Goal: Information Seeking & Learning: Learn about a topic

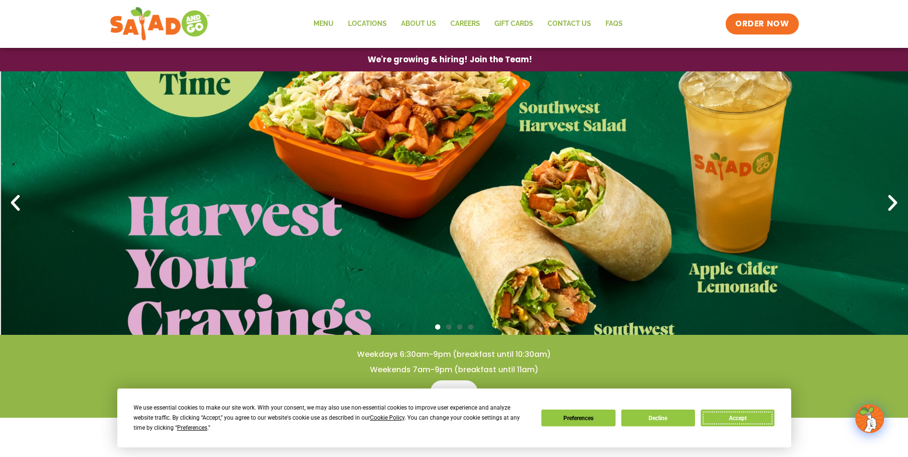
click at [754, 416] on button "Accept" at bounding box center [738, 417] width 74 height 17
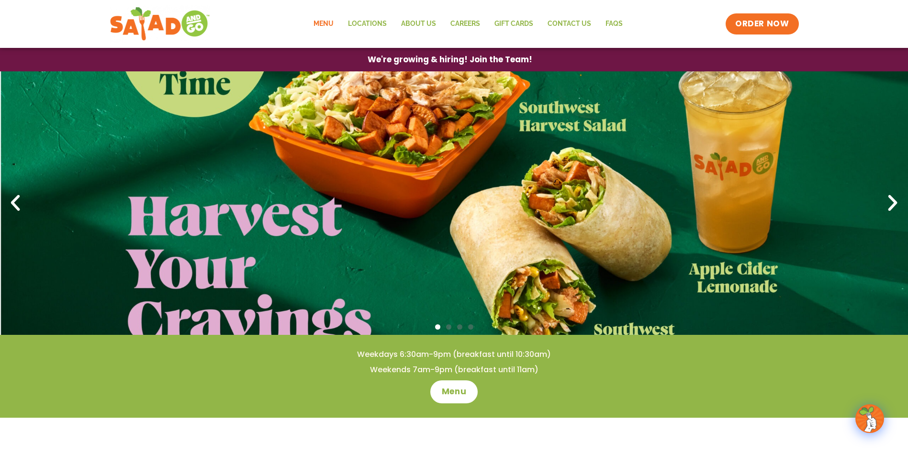
click at [327, 26] on link "Menu" at bounding box center [323, 24] width 34 height 22
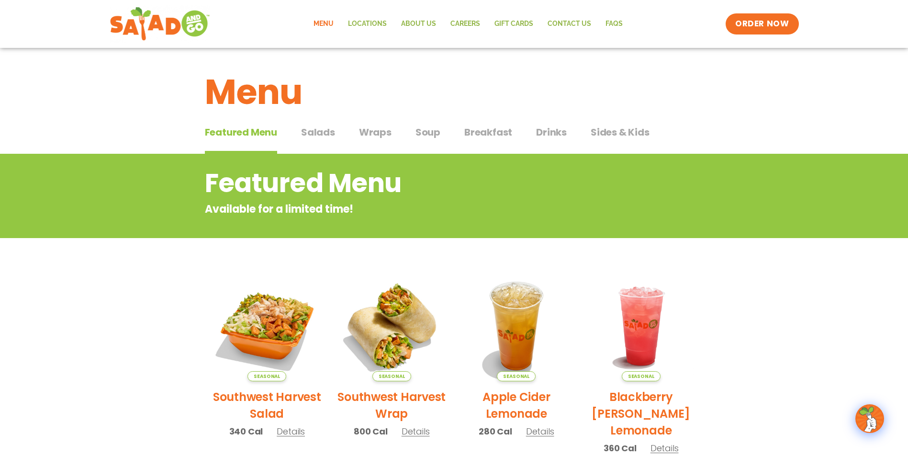
click at [325, 138] on span "Salads" at bounding box center [318, 132] width 34 height 14
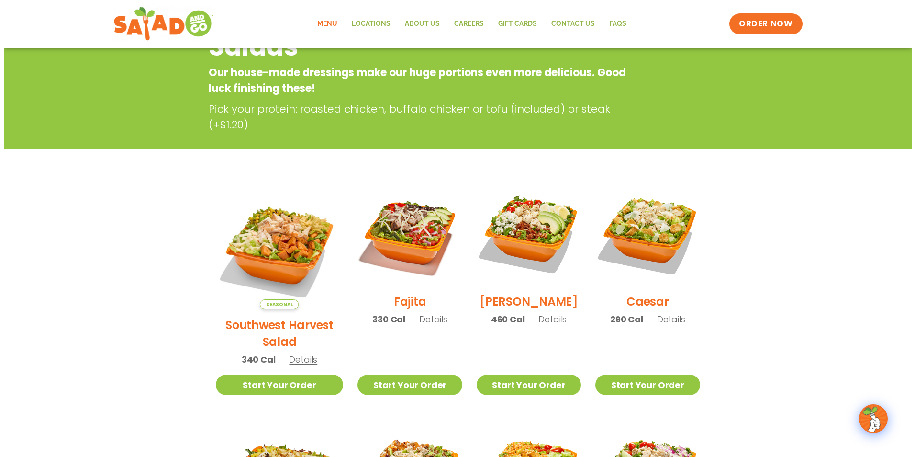
scroll to position [144, 0]
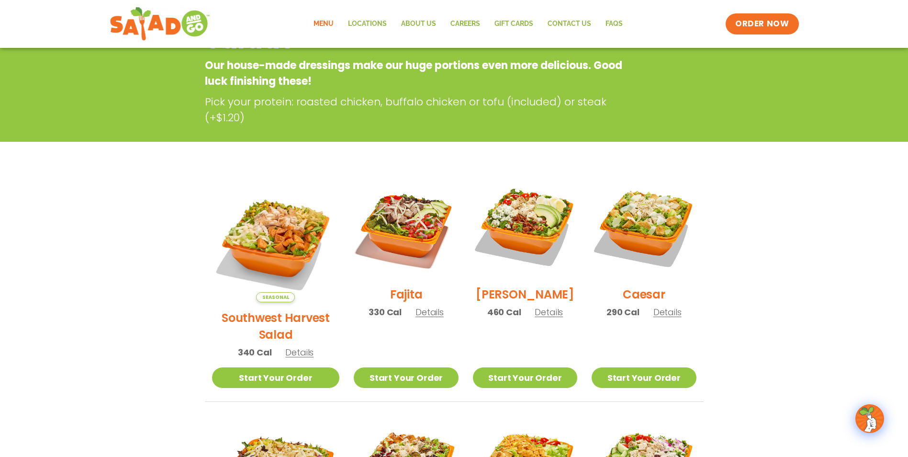
click at [420, 318] on span "Details" at bounding box center [429, 312] width 28 height 12
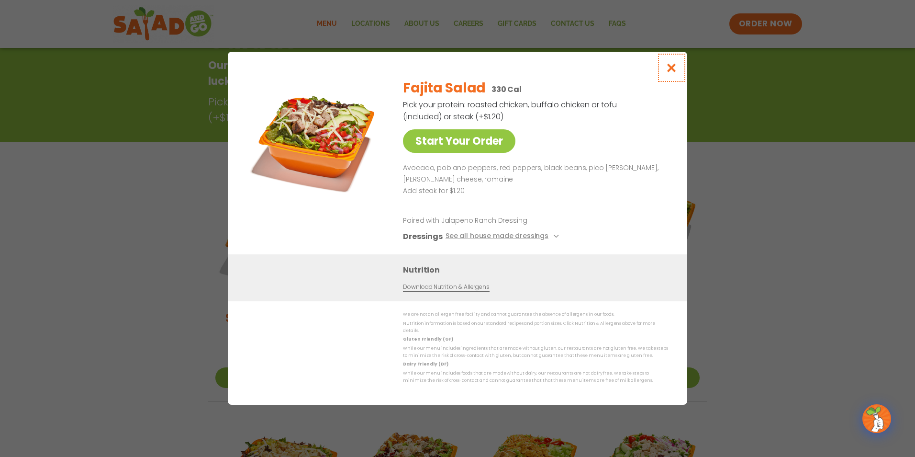
click at [676, 69] on icon "Close modal" at bounding box center [672, 68] width 12 height 10
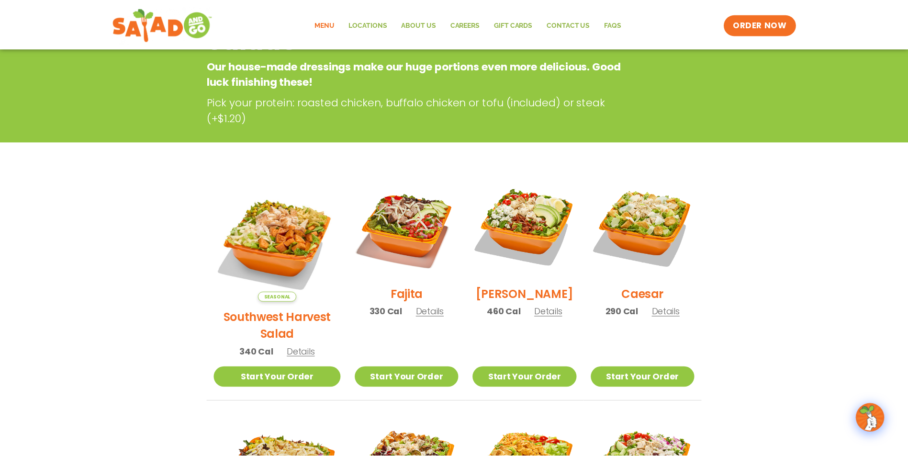
scroll to position [154, 0]
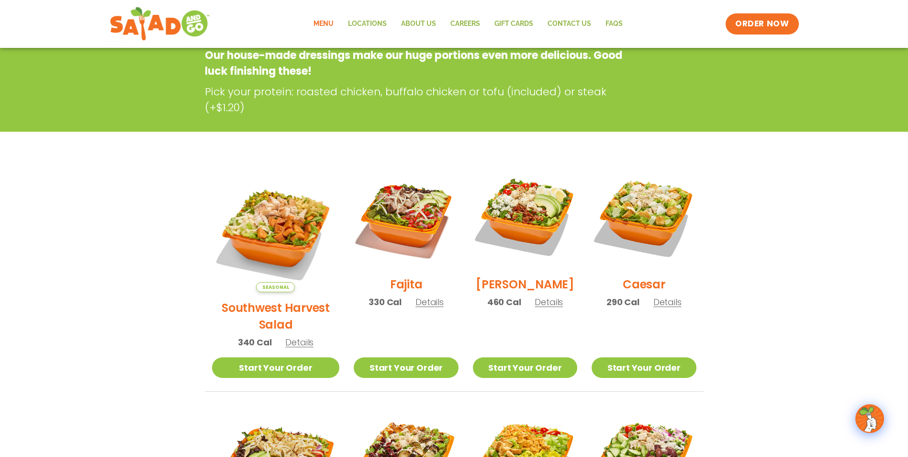
click at [541, 307] on span "Details" at bounding box center [549, 302] width 28 height 12
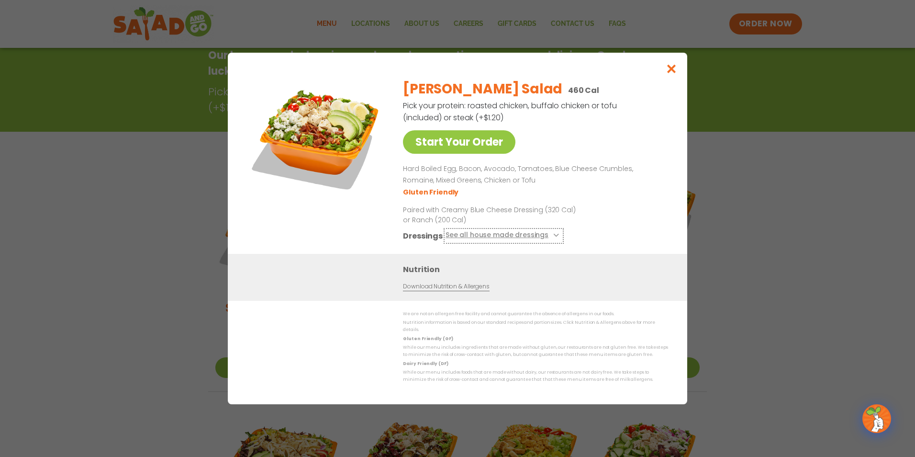
click at [488, 238] on button "See all house made dressings" at bounding box center [504, 236] width 116 height 12
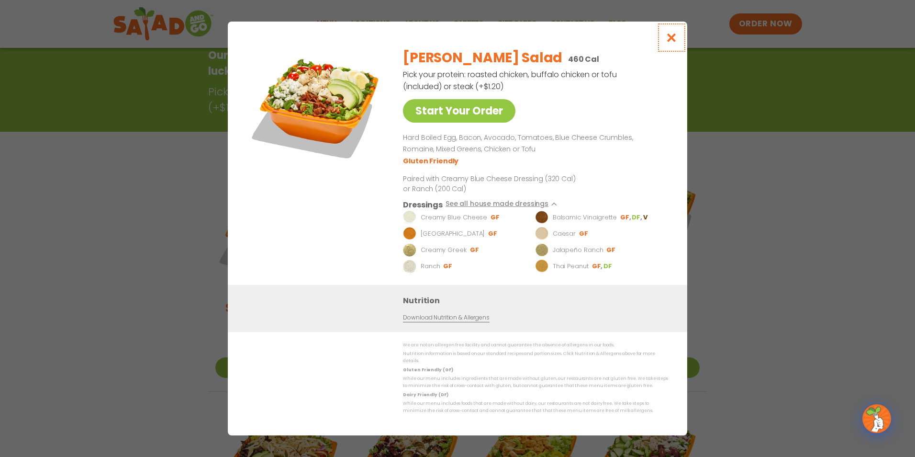
click at [670, 41] on icon "Close modal" at bounding box center [672, 38] width 12 height 10
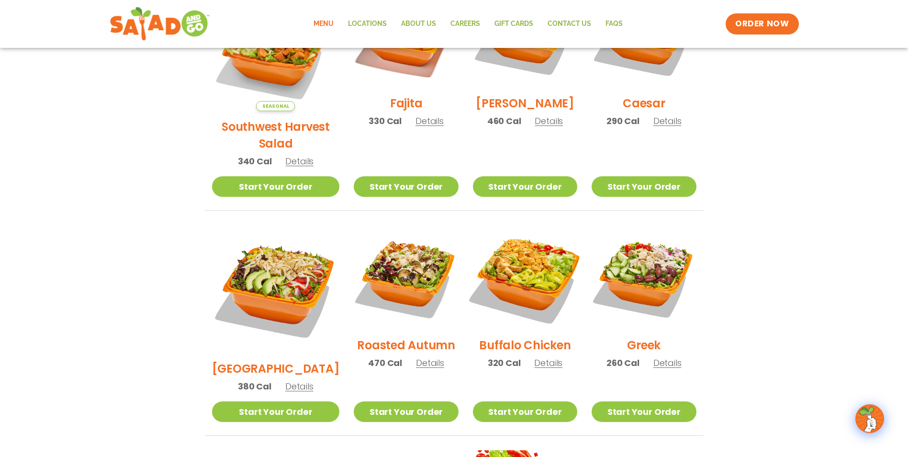
scroll to position [345, 0]
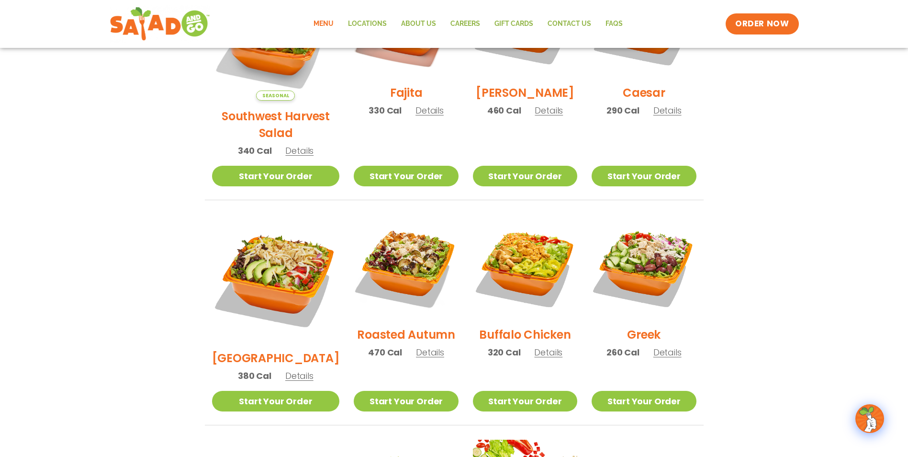
click at [294, 369] on span "Details" at bounding box center [299, 375] width 28 height 12
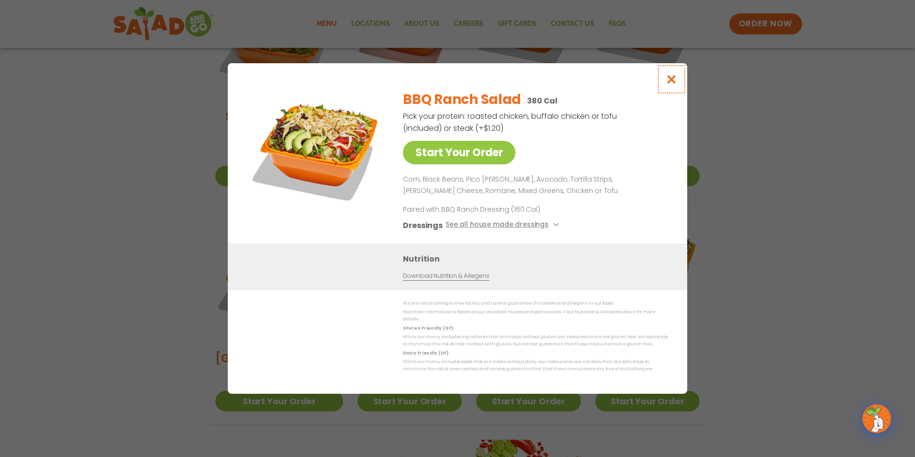
click at [676, 83] on icon "Close modal" at bounding box center [672, 79] width 12 height 10
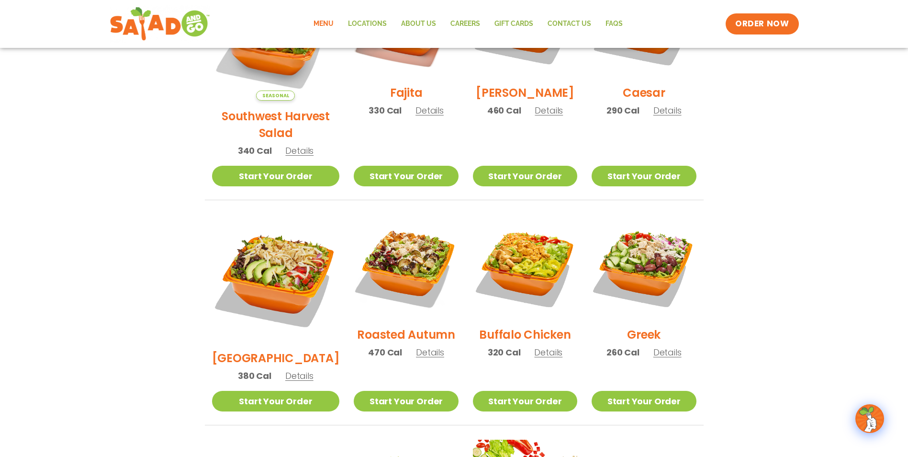
click at [426, 346] on span "Details" at bounding box center [430, 352] width 28 height 12
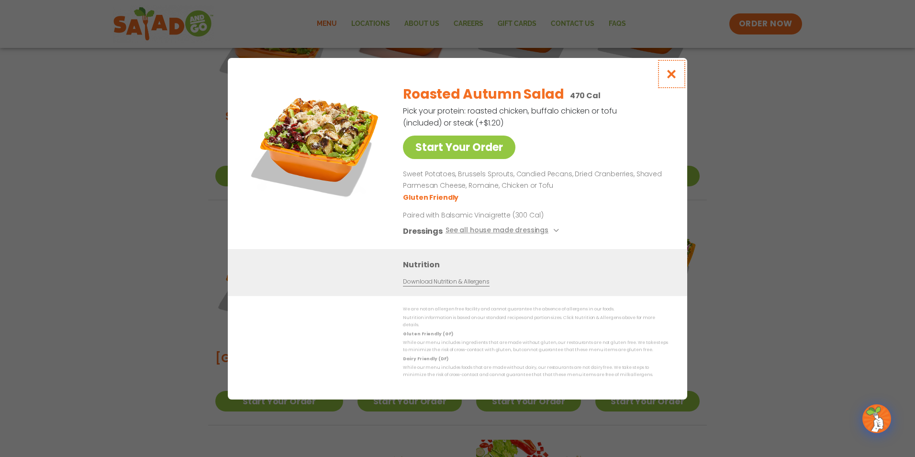
click at [674, 78] on icon "Close modal" at bounding box center [672, 74] width 12 height 10
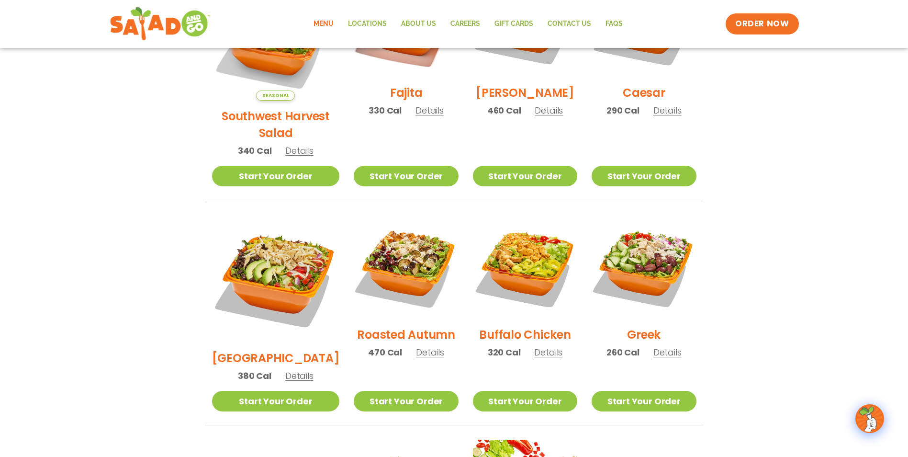
click at [671, 346] on span "Details" at bounding box center [667, 352] width 28 height 12
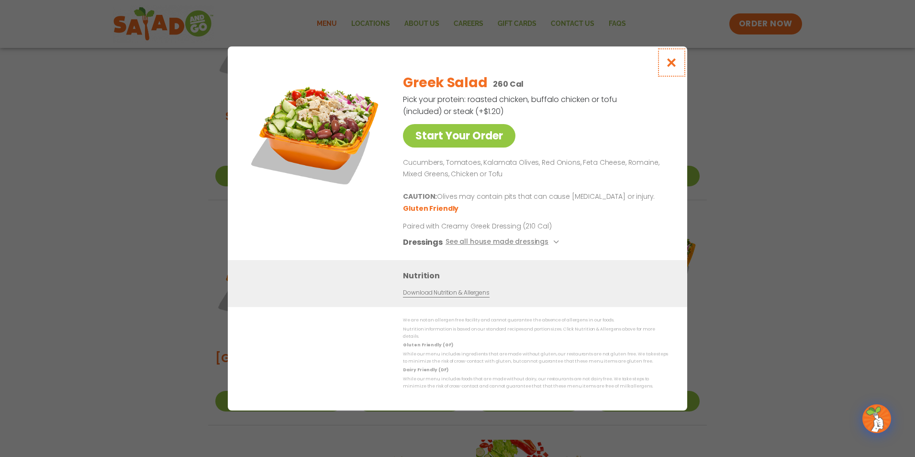
click at [675, 61] on icon "Close modal" at bounding box center [672, 62] width 12 height 10
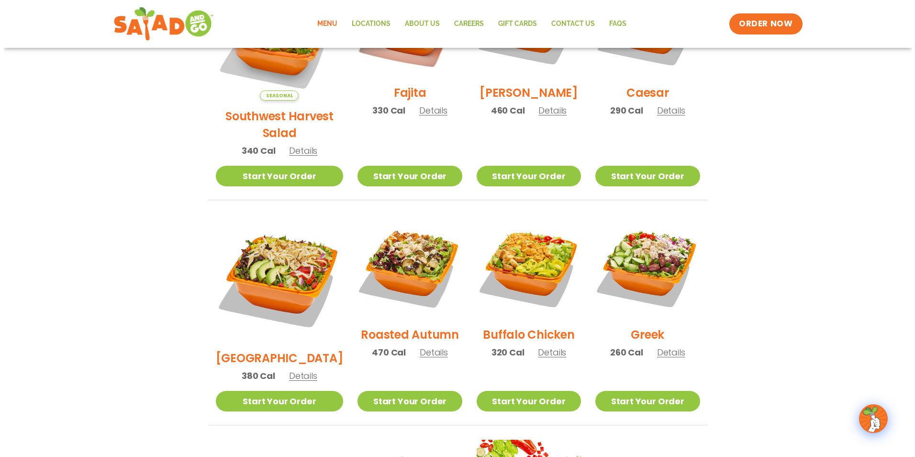
scroll to position [489, 0]
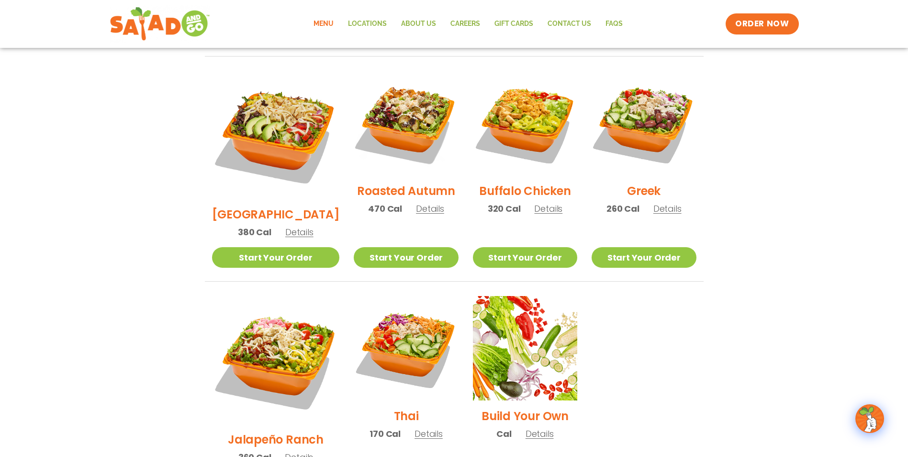
click at [535, 427] on span "Details" at bounding box center [539, 433] width 28 height 12
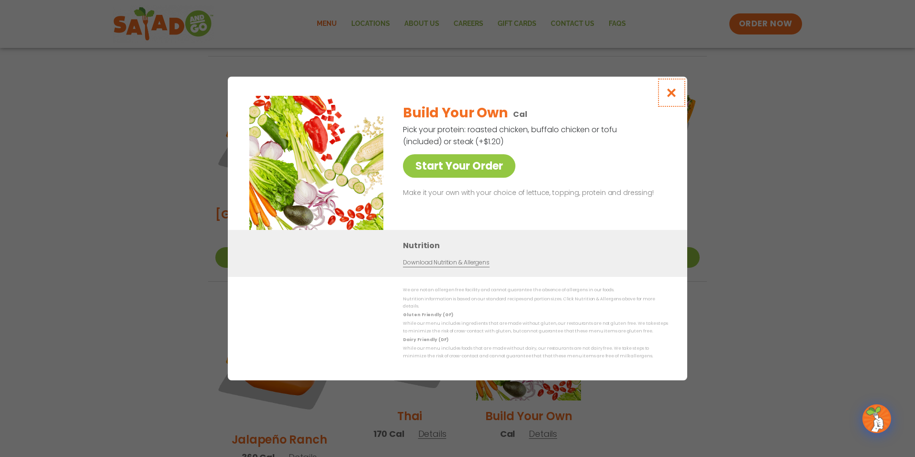
click at [676, 92] on icon "Close modal" at bounding box center [672, 93] width 12 height 10
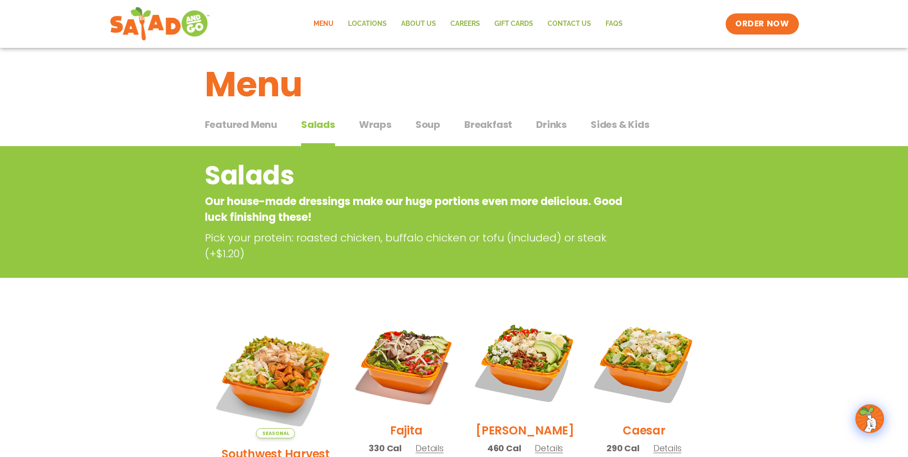
scroll to position [0, 0]
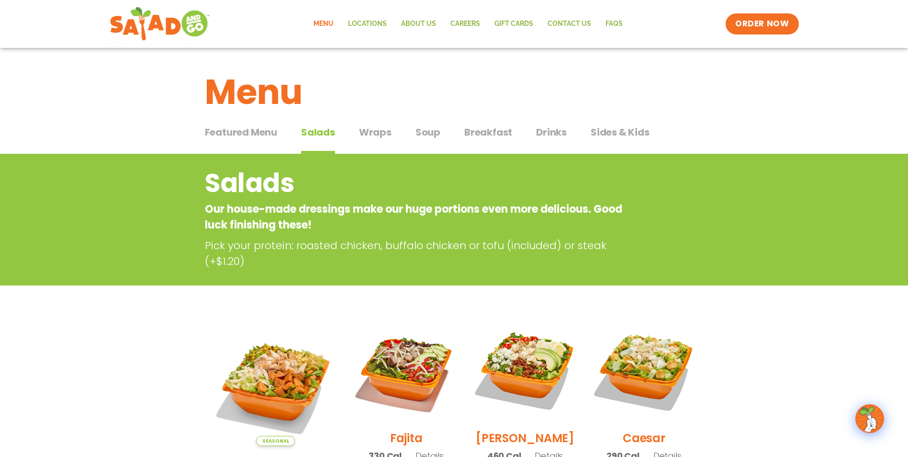
click at [377, 132] on span "Wraps" at bounding box center [375, 132] width 33 height 14
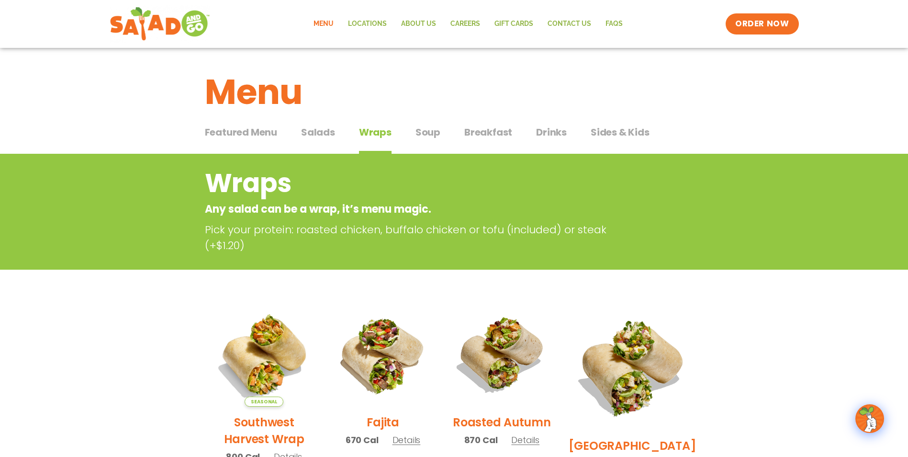
click at [429, 135] on span "Soup" at bounding box center [427, 132] width 25 height 14
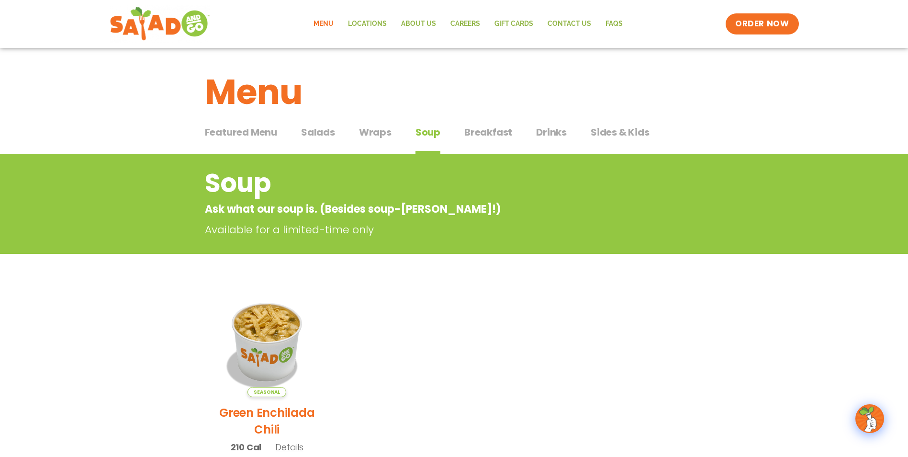
click at [501, 135] on span "Breakfast" at bounding box center [488, 132] width 48 height 14
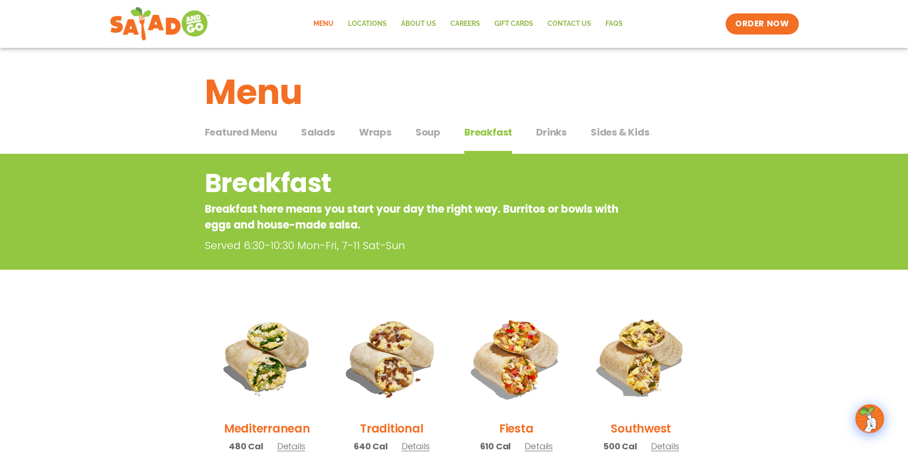
click at [546, 129] on span "Drinks" at bounding box center [551, 132] width 31 height 14
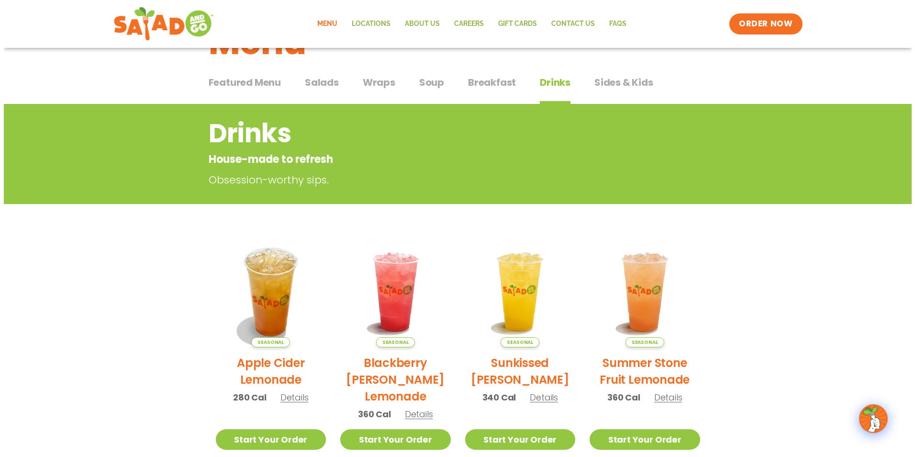
scroll to position [96, 0]
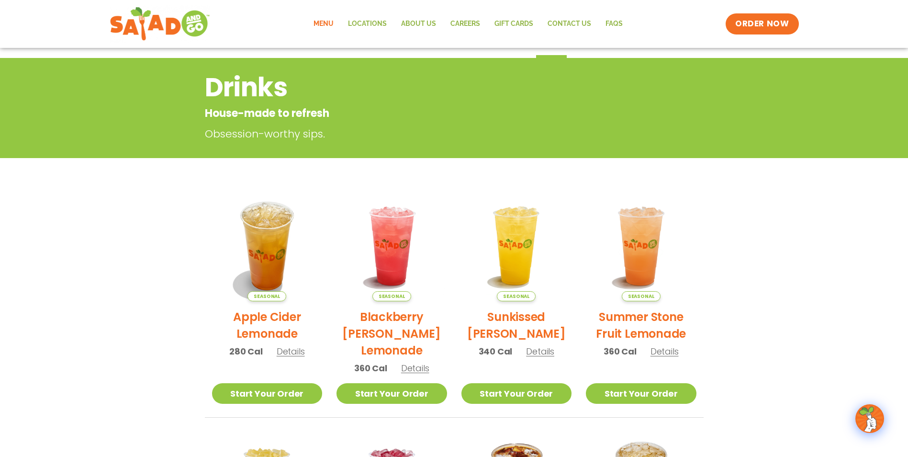
click at [419, 367] on span "Details" at bounding box center [415, 368] width 28 height 12
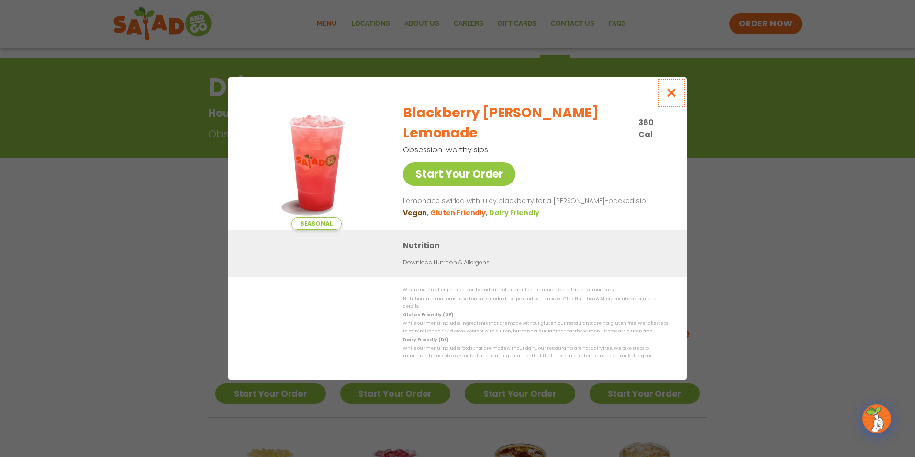
click at [670, 98] on icon "Close modal" at bounding box center [672, 93] width 12 height 10
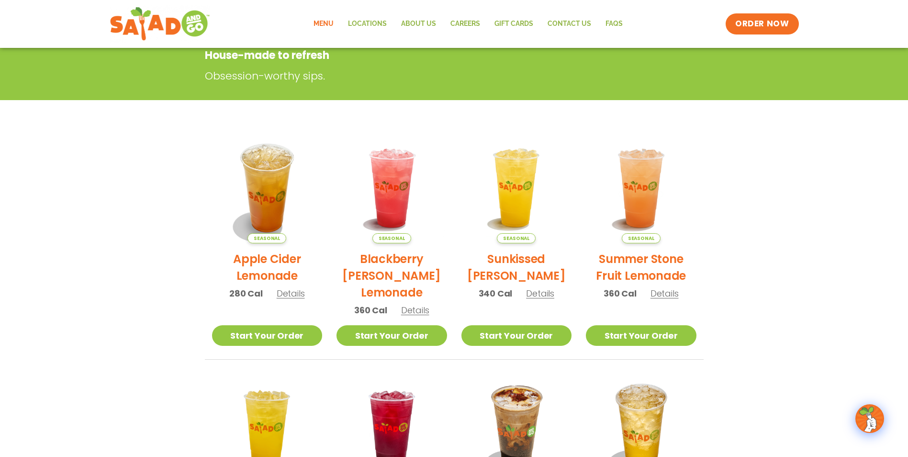
scroll to position [201, 0]
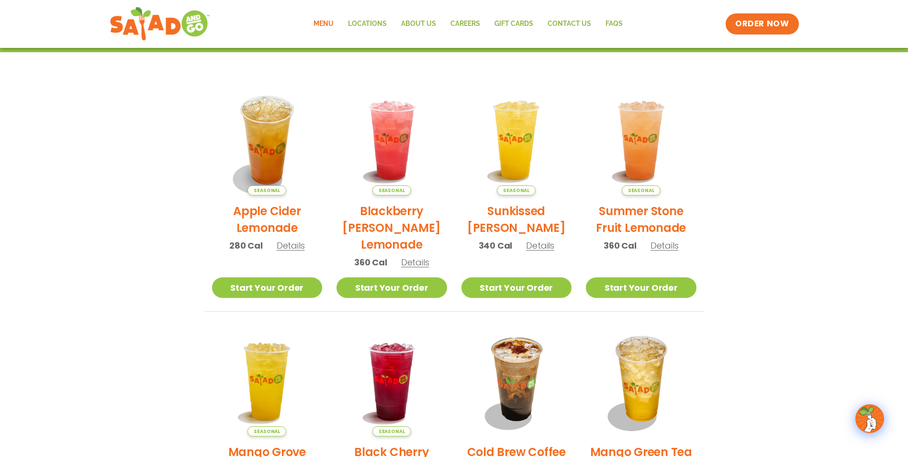
click at [670, 246] on span "Details" at bounding box center [664, 245] width 28 height 12
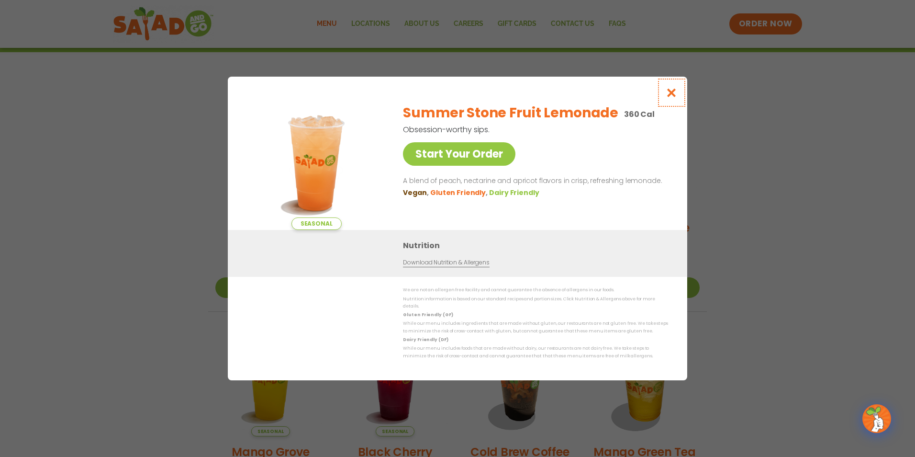
click at [674, 97] on icon "Close modal" at bounding box center [672, 93] width 12 height 10
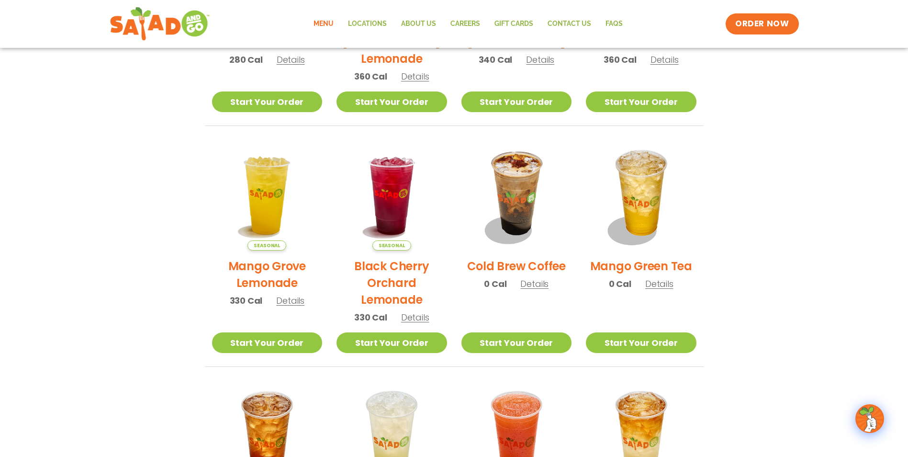
scroll to position [393, 0]
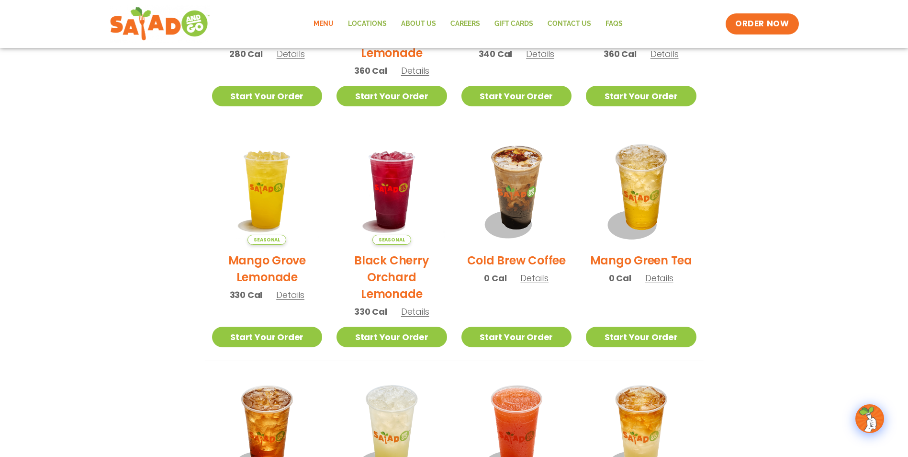
click at [411, 312] on span "Details" at bounding box center [415, 311] width 28 height 12
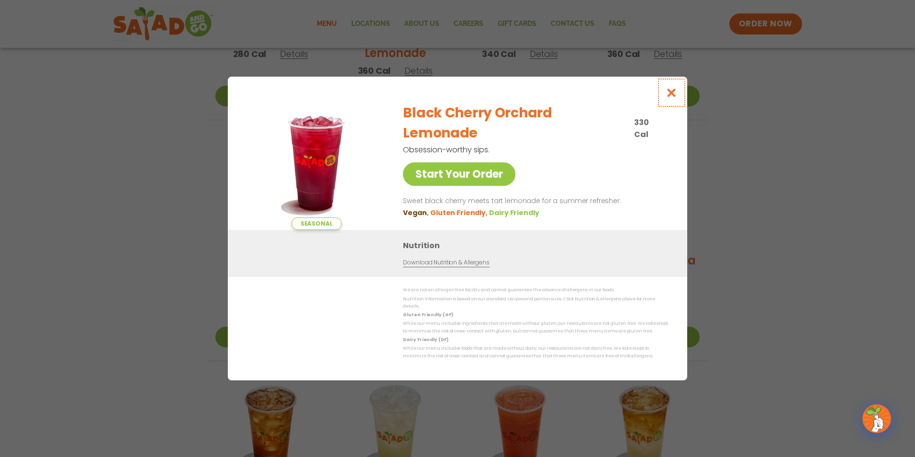
click at [674, 96] on icon "Close modal" at bounding box center [672, 93] width 12 height 10
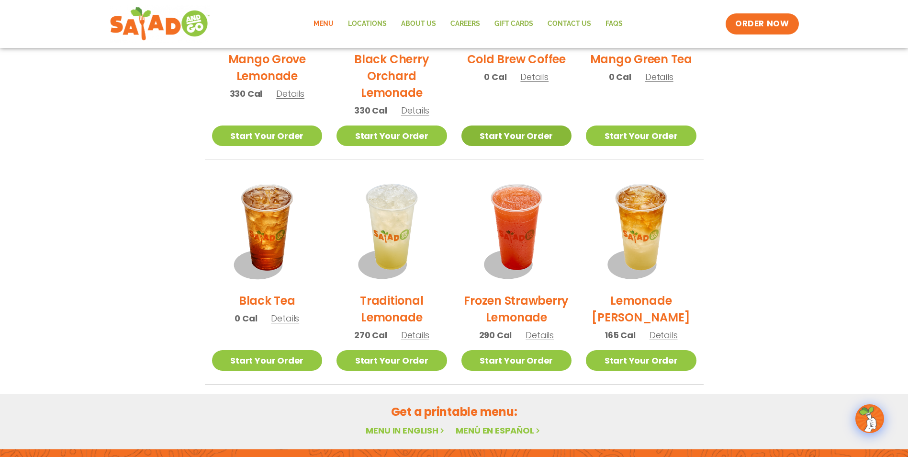
scroll to position [632, 0]
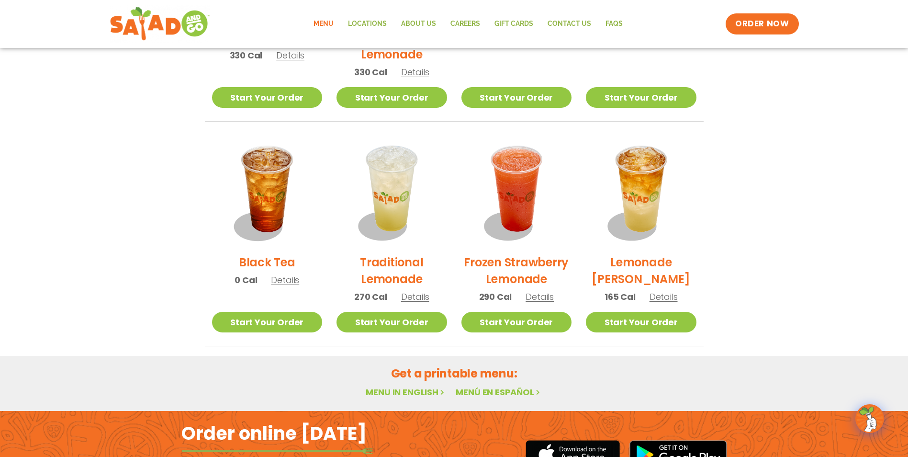
click at [287, 279] on span "Details" at bounding box center [285, 280] width 28 height 12
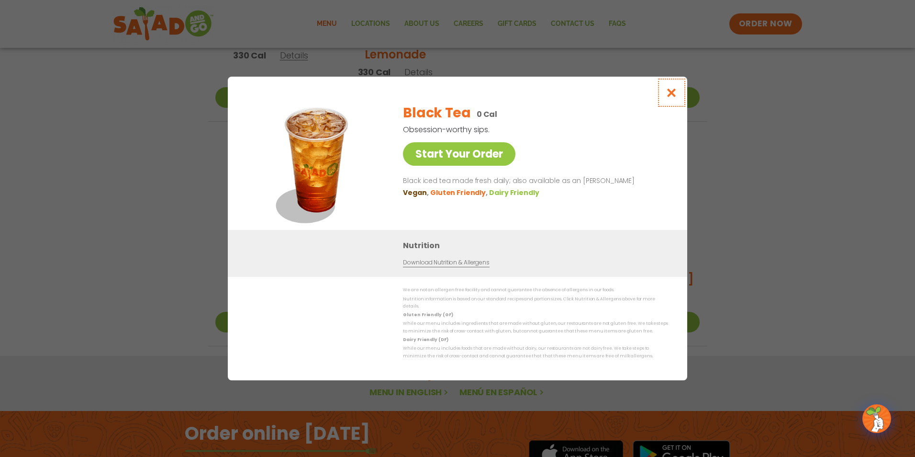
click at [673, 96] on icon "Close modal" at bounding box center [672, 93] width 12 height 10
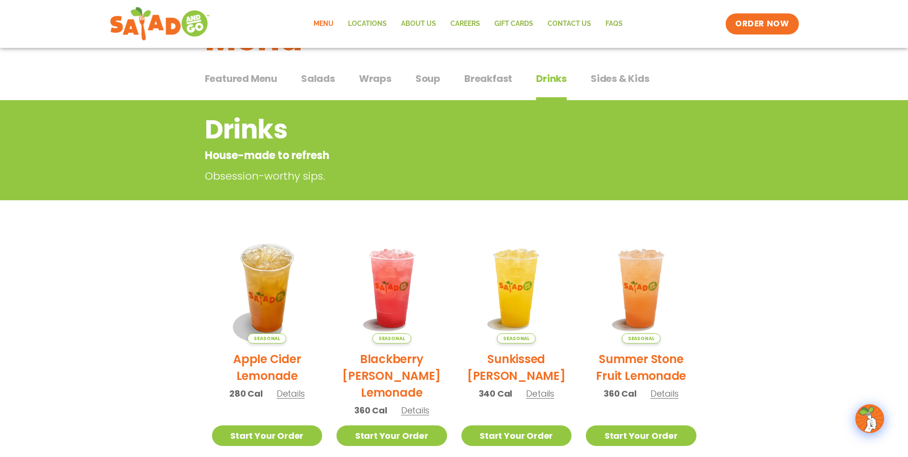
scroll to position [0, 0]
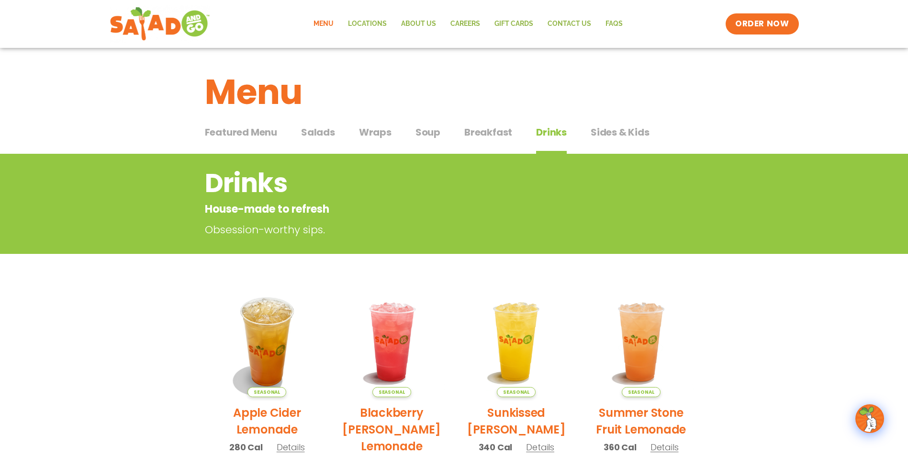
click at [622, 133] on span "Sides & Kids" at bounding box center [620, 132] width 59 height 14
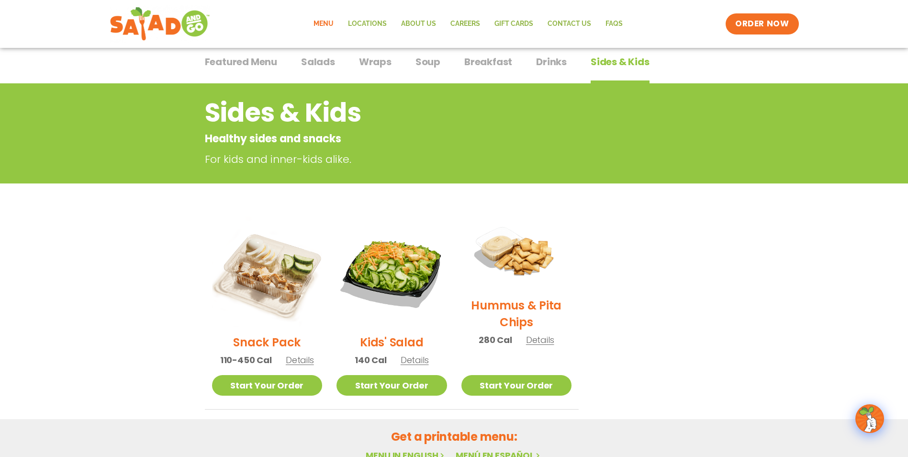
scroll to position [96, 0]
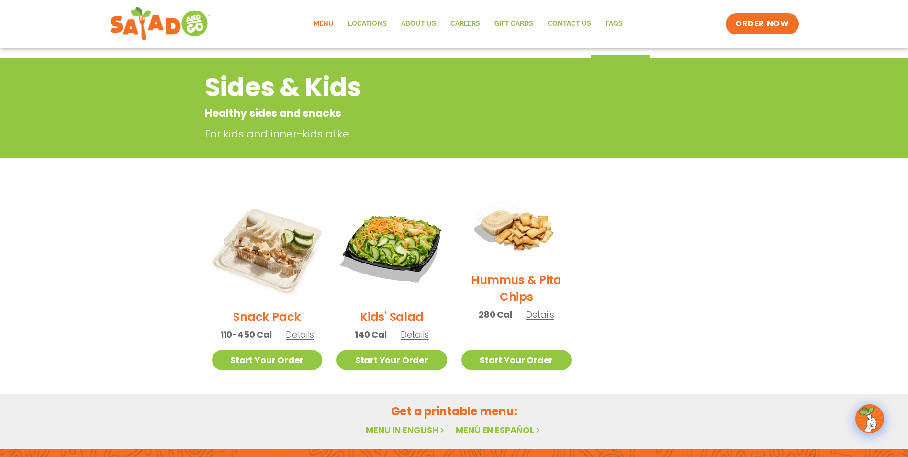
click at [303, 332] on span "Details" at bounding box center [300, 334] width 28 height 12
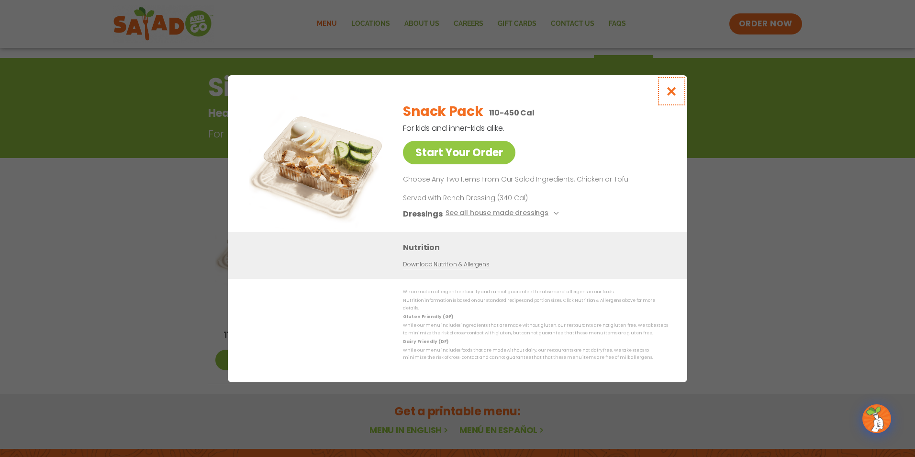
click at [677, 92] on icon "Close modal" at bounding box center [672, 91] width 12 height 10
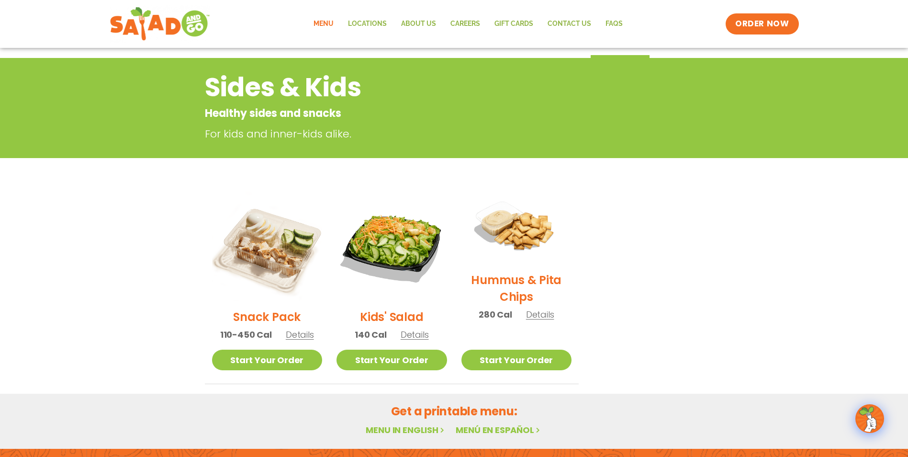
click at [405, 336] on span "Details" at bounding box center [415, 334] width 28 height 12
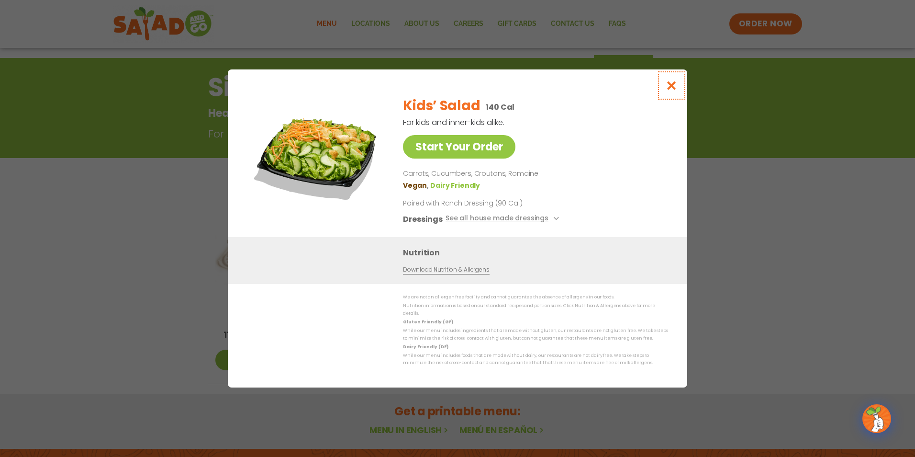
click at [671, 85] on icon "Close modal" at bounding box center [672, 85] width 12 height 10
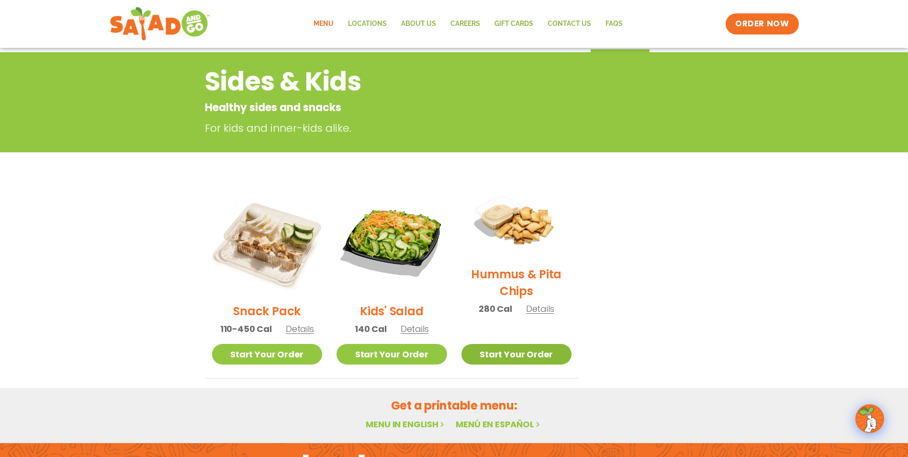
scroll to position [90, 0]
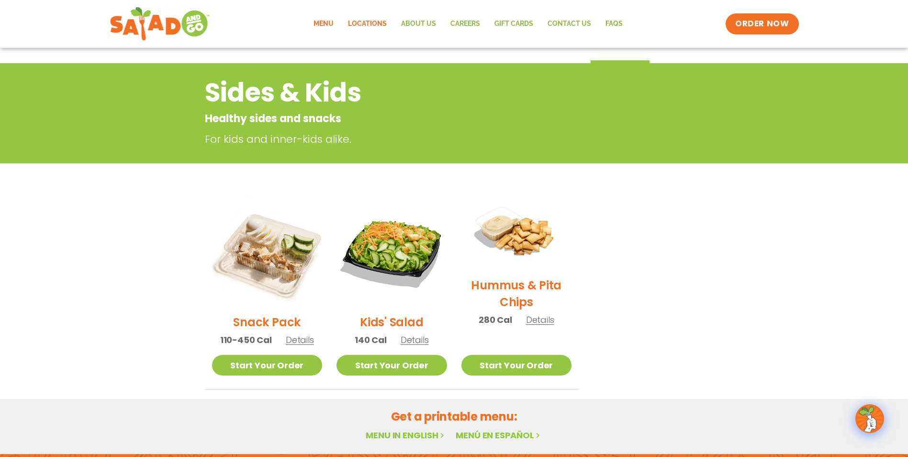
click at [374, 22] on link "Locations" at bounding box center [367, 24] width 53 height 22
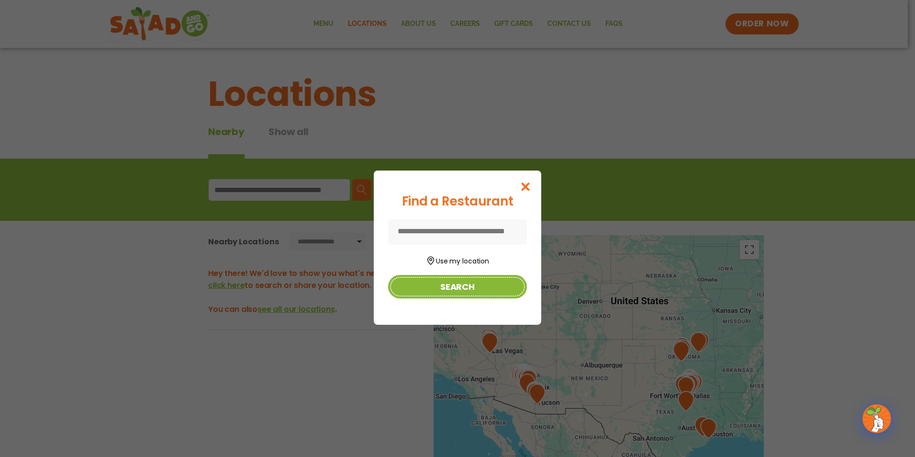
click at [459, 286] on button "Search" at bounding box center [457, 286] width 139 height 23
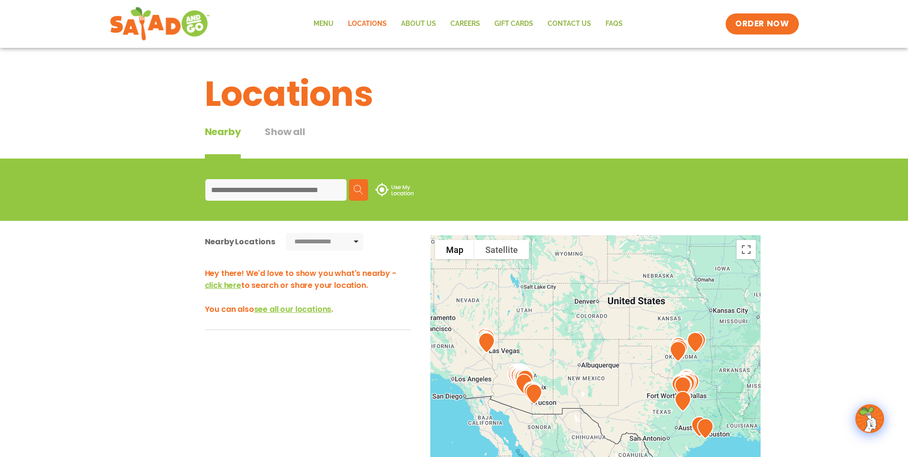
click at [663, 412] on div at bounding box center [595, 393] width 330 height 317
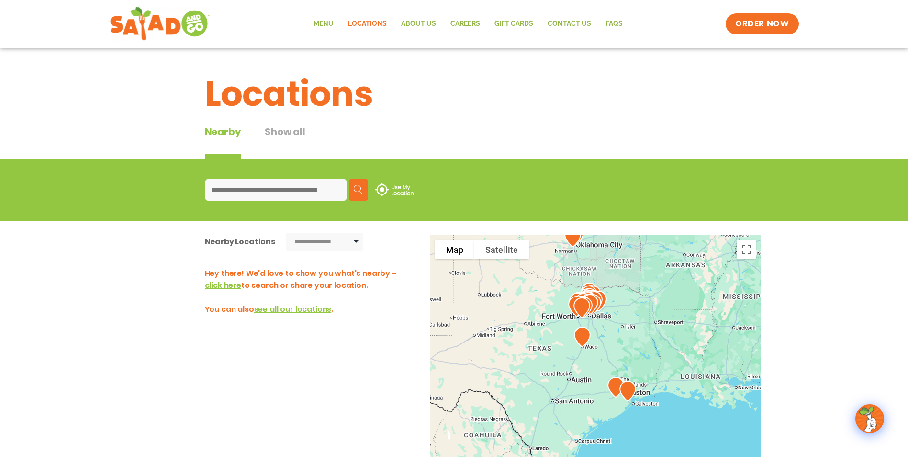
drag, startPoint x: 696, startPoint y: 409, endPoint x: 559, endPoint y: 356, distance: 147.7
click at [559, 356] on div at bounding box center [595, 393] width 330 height 317
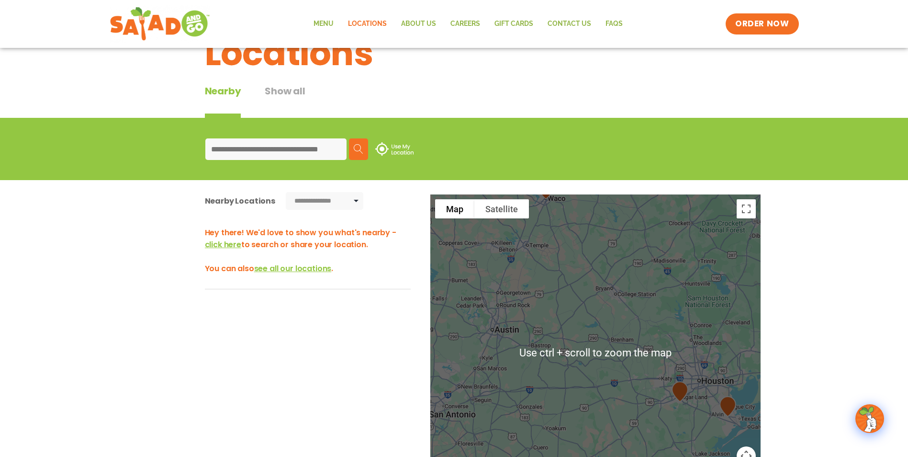
scroll to position [48, 0]
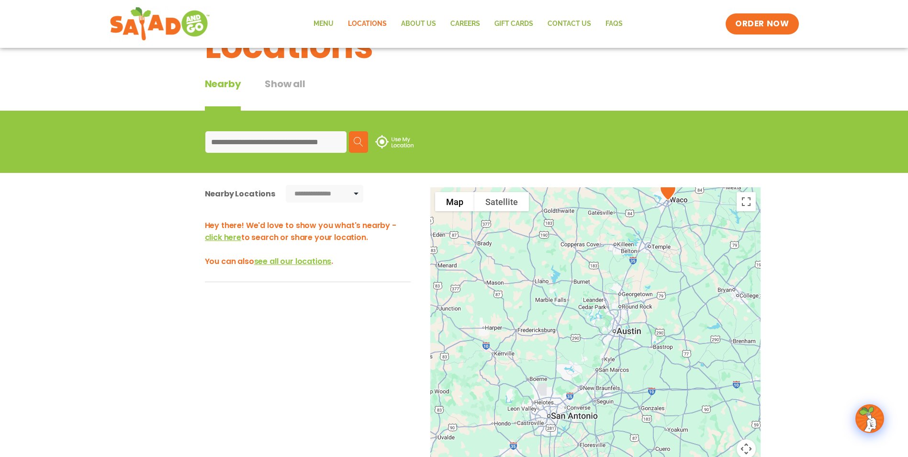
drag, startPoint x: 529, startPoint y: 355, endPoint x: 653, endPoint y: 365, distance: 123.8
click at [653, 365] on div at bounding box center [595, 345] width 330 height 317
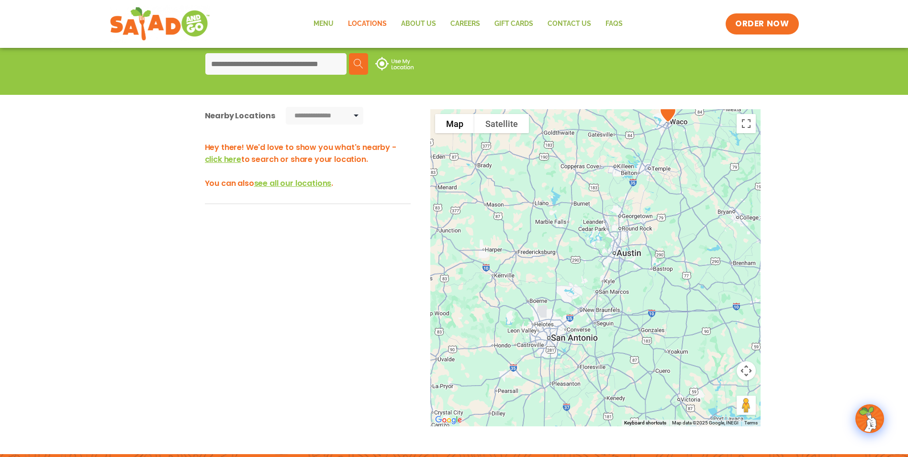
scroll to position [96, 0]
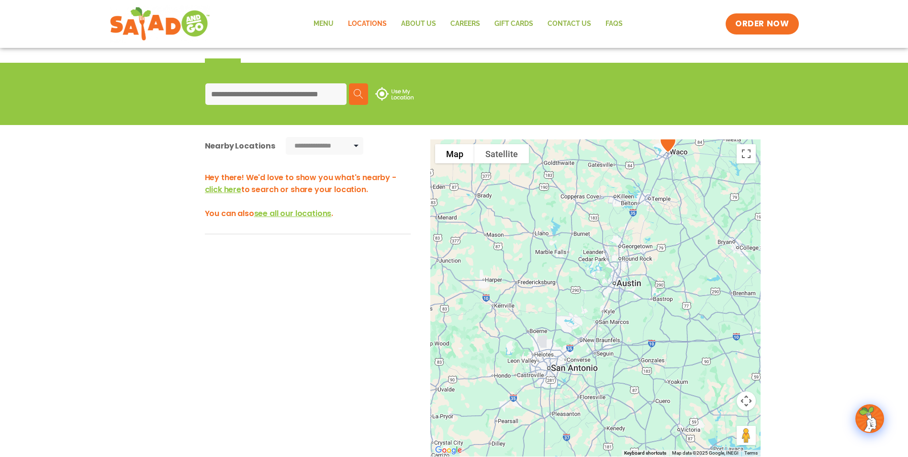
click at [291, 92] on input at bounding box center [275, 94] width 141 height 22
type input "*****"
click at [355, 92] on img at bounding box center [359, 94] width 10 height 10
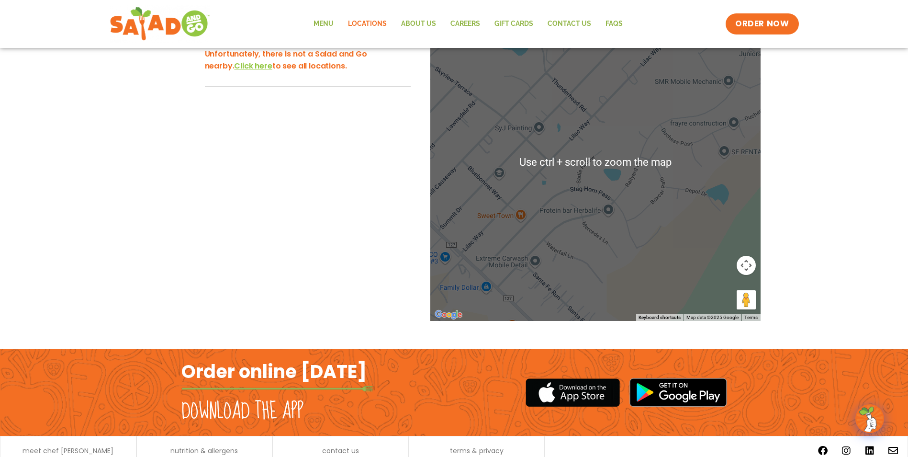
scroll to position [239, 0]
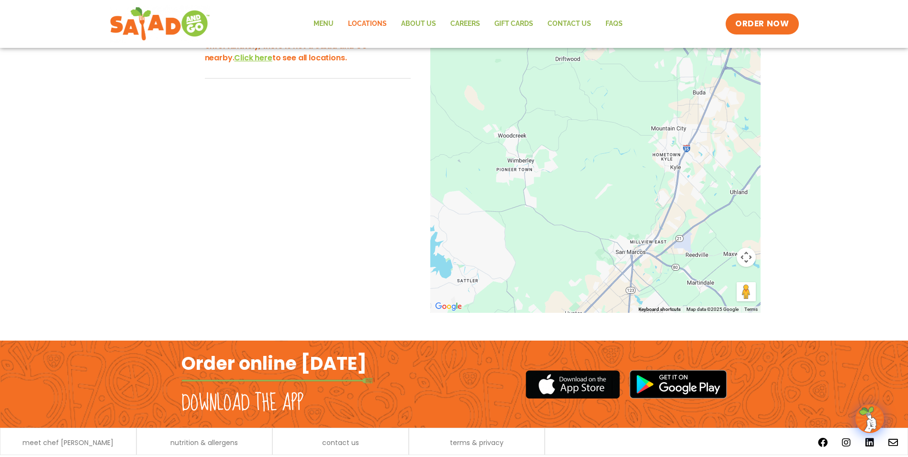
drag, startPoint x: 519, startPoint y: 224, endPoint x: 660, endPoint y: 192, distance: 145.2
click at [660, 192] on div at bounding box center [595, 154] width 330 height 317
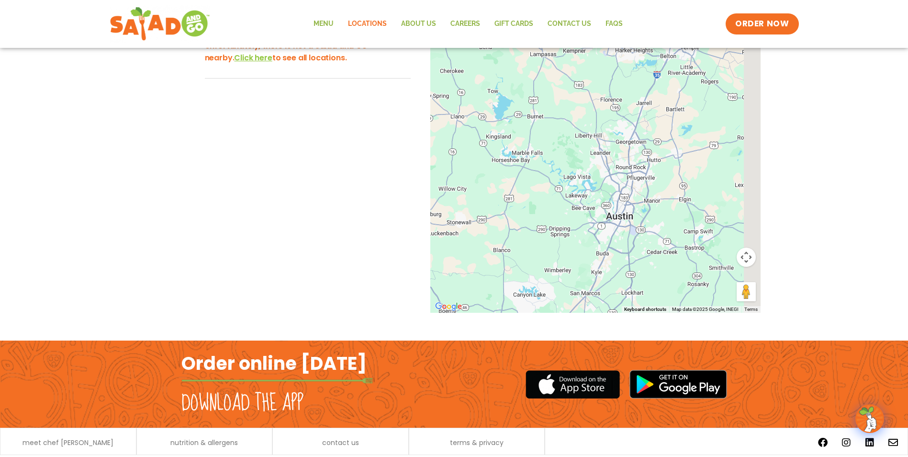
drag, startPoint x: 717, startPoint y: 177, endPoint x: 631, endPoint y: 278, distance: 133.4
click at [631, 278] on div at bounding box center [595, 154] width 330 height 317
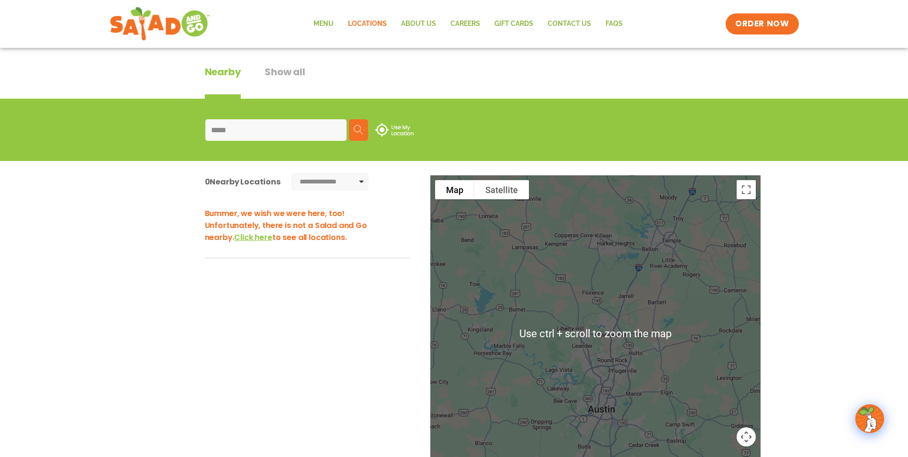
scroll to position [0, 0]
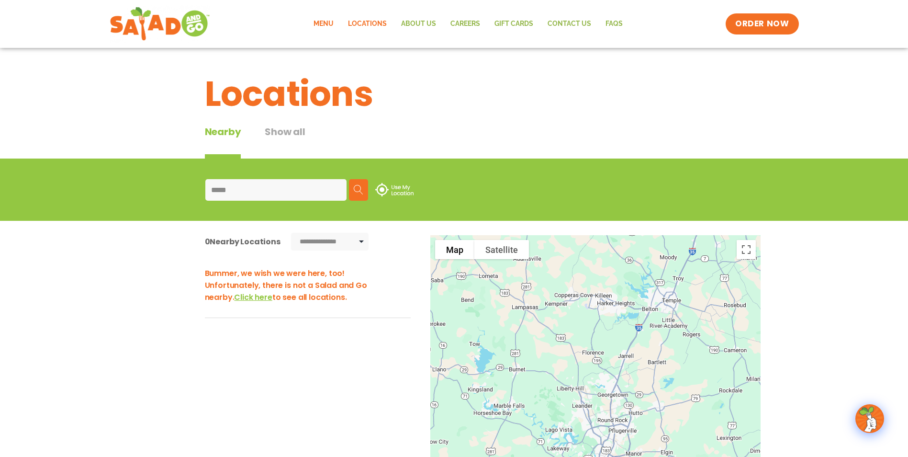
click at [325, 15] on link "Menu" at bounding box center [323, 24] width 34 height 22
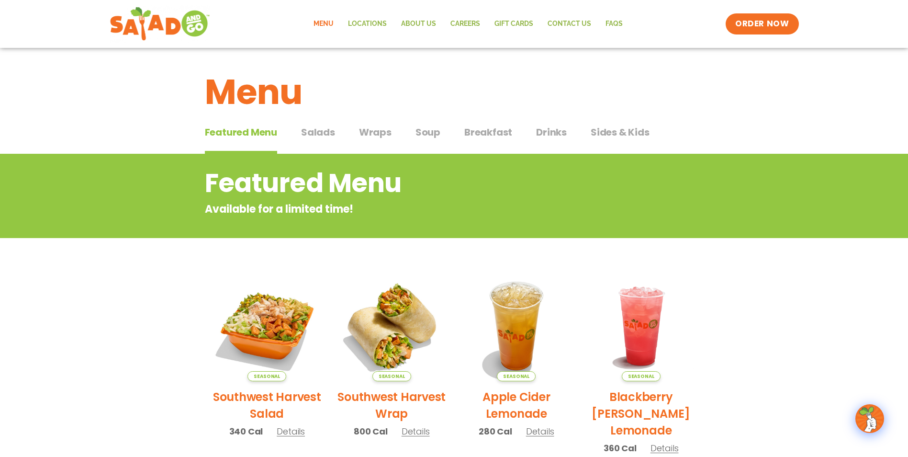
click at [313, 135] on span "Salads" at bounding box center [318, 132] width 34 height 14
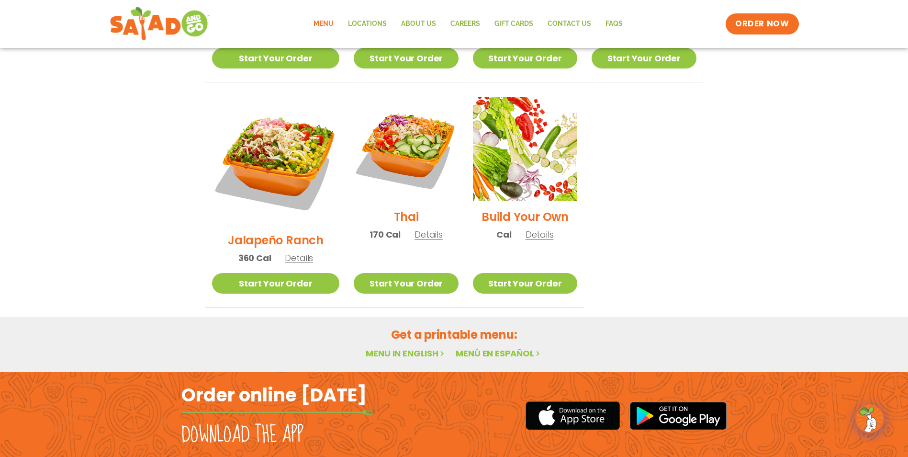
scroll to position [697, 0]
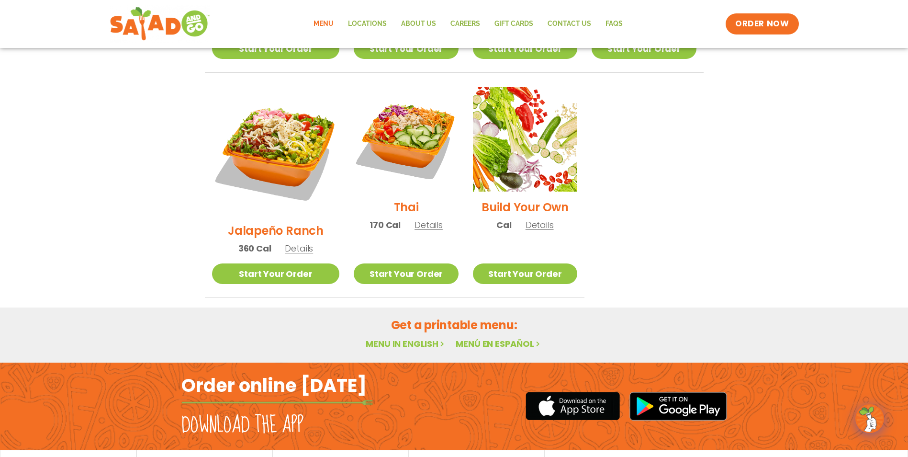
click at [398, 337] on link "Menu in English" at bounding box center [406, 343] width 80 height 12
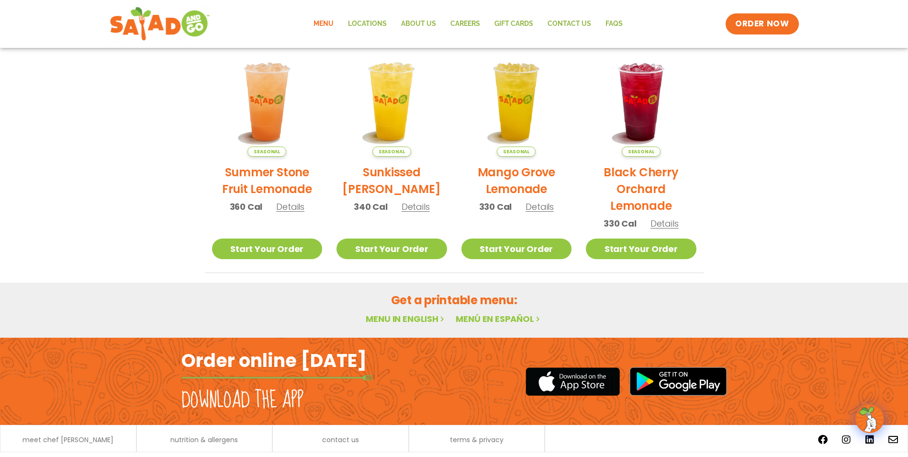
scroll to position [479, 0]
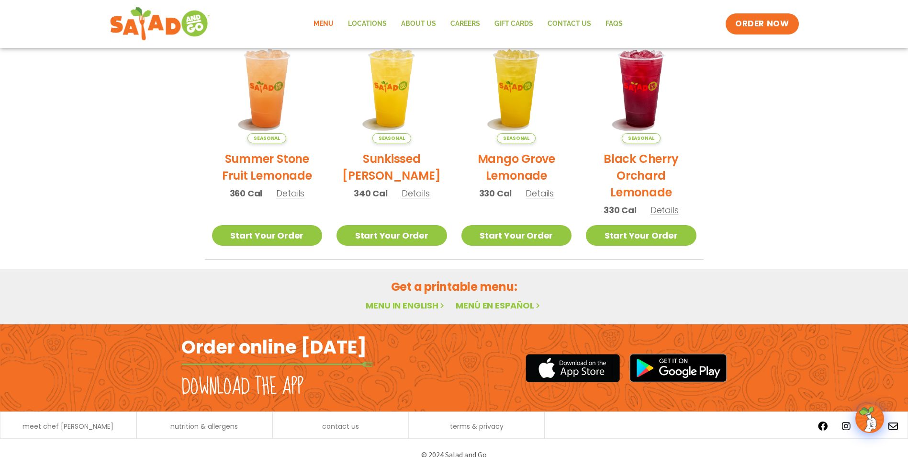
click at [404, 301] on link "Menu in English" at bounding box center [406, 305] width 80 height 12
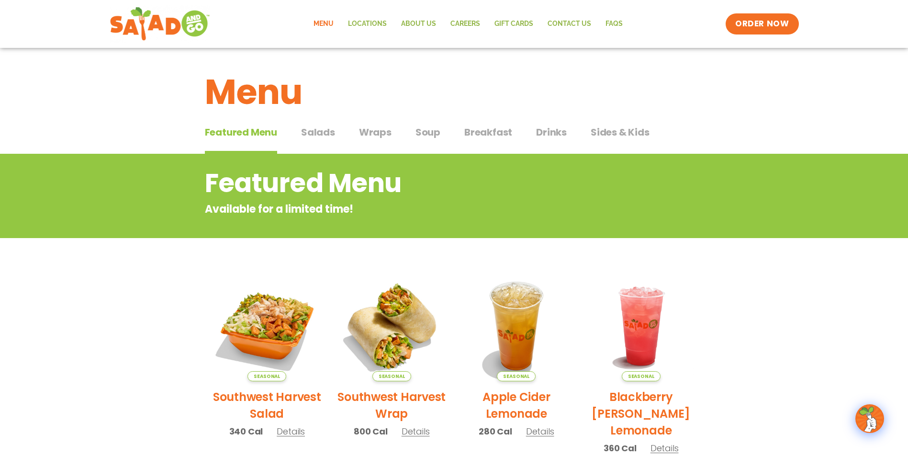
click at [148, 292] on section "Featured Menu Available for a limited time! Seasonal Southwest Harvest Salad 34…" at bounding box center [454, 446] width 908 height 584
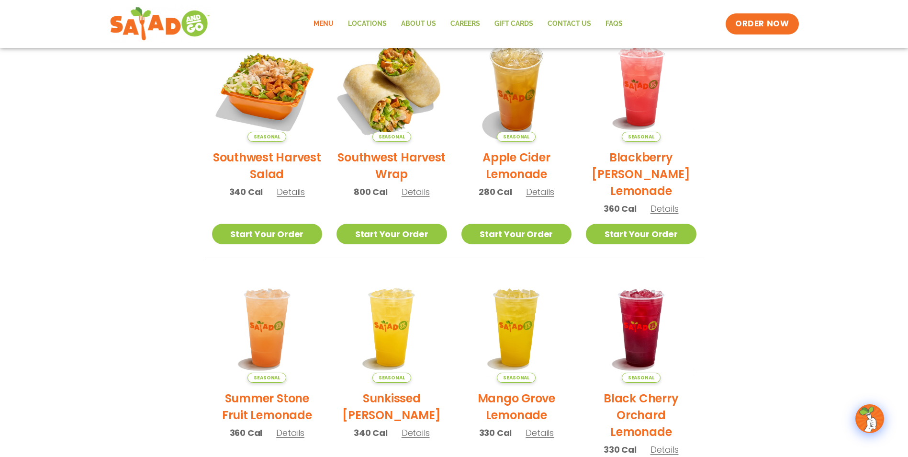
scroll to position [48, 0]
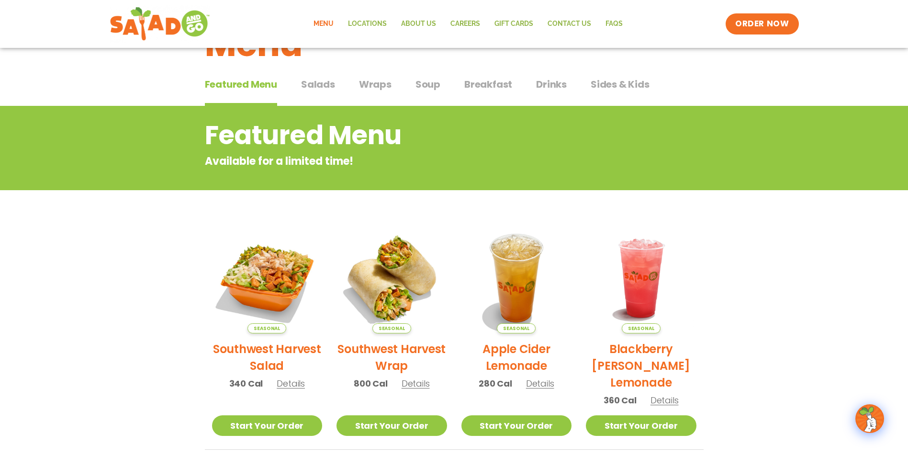
click at [318, 75] on div "Featured Menu Featured Menu Salads Salads Wraps Wraps Soup Soup Breakfast Break…" at bounding box center [454, 90] width 499 height 33
click at [319, 81] on span "Salads" at bounding box center [318, 84] width 34 height 14
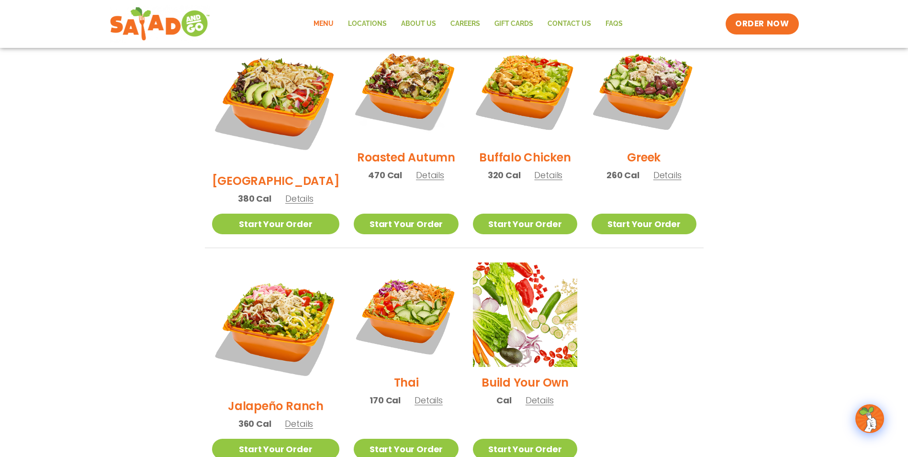
scroll to position [574, 0]
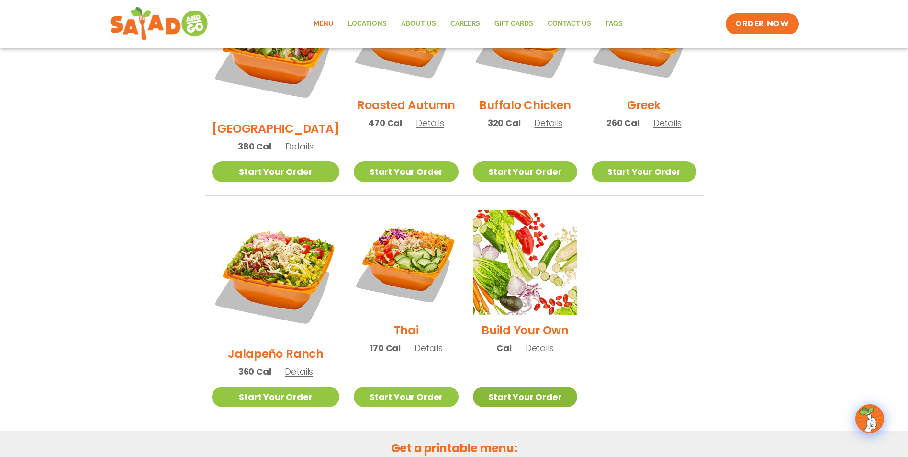
click at [526, 386] on link "Start Your Order" at bounding box center [525, 396] width 104 height 21
